Goal: Transaction & Acquisition: Purchase product/service

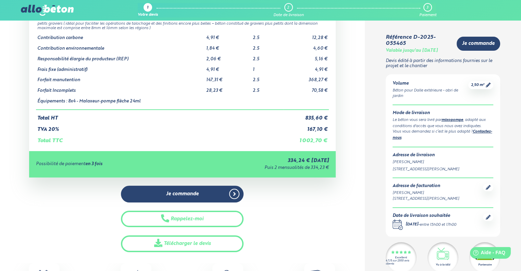
click at [488, 216] on icon at bounding box center [488, 217] width 5 height 5
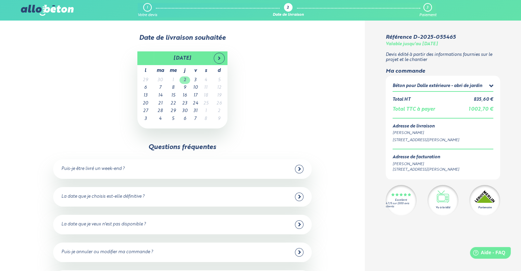
click at [184, 80] on td "2" at bounding box center [185, 80] width 11 height 8
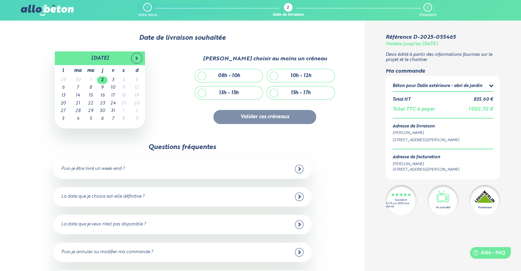
click at [271, 92] on div "15h - 17h" at bounding box center [301, 92] width 68 height 13
checkbox input "true"
click at [255, 117] on button "Valider ces créneaux" at bounding box center [265, 117] width 103 height 14
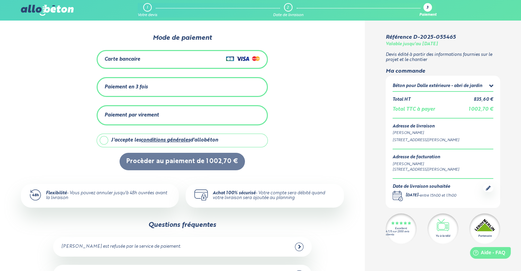
click at [136, 84] on div "Paiement en 3 fois" at bounding box center [126, 87] width 43 height 6
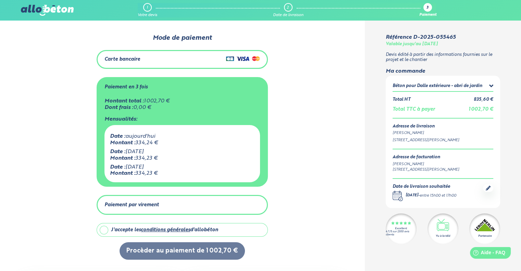
click at [104, 231] on label "J'accepte les conditions générales d'allobéton" at bounding box center [182, 230] width 171 height 14
checkbox input "true"
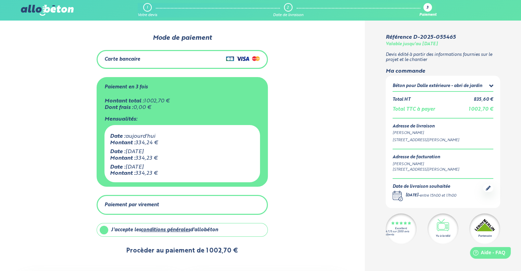
click at [156, 251] on button "Procèder au paiement de 1 002,70 €" at bounding box center [182, 250] width 125 height 17
